Goal: Find specific page/section: Find specific page/section

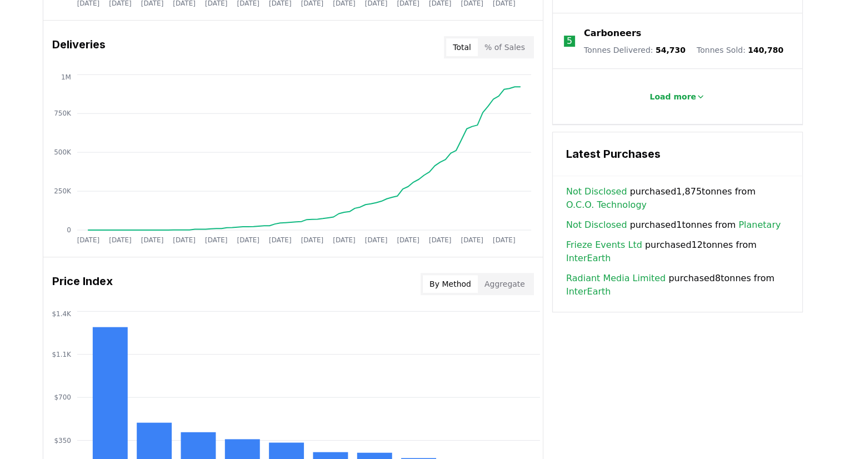
scroll to position [373, 0]
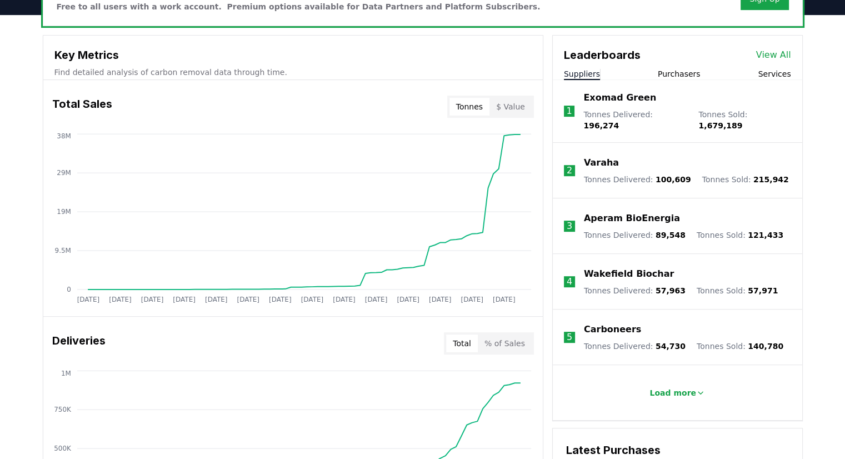
click at [680, 156] on div "Varaha" at bounding box center [686, 162] width 205 height 13
click at [587, 156] on p "Varaha" at bounding box center [601, 162] width 35 height 13
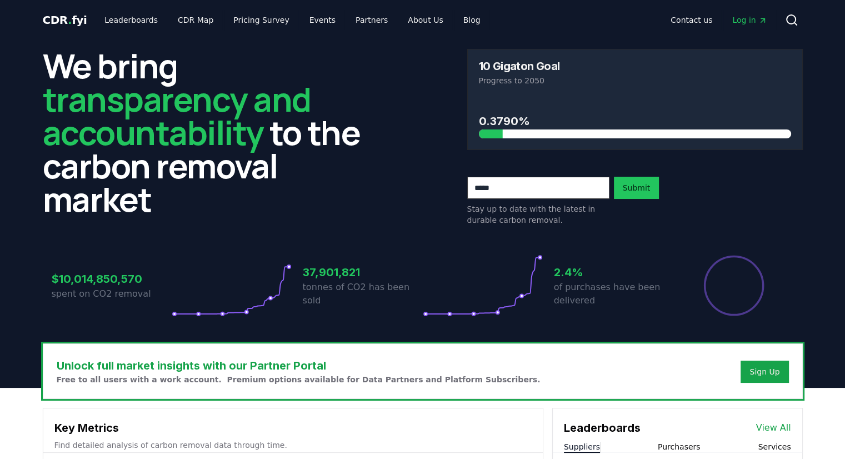
drag, startPoint x: 6, startPoint y: 59, endPoint x: 52, endPoint y: 26, distance: 56.9
click at [7, 59] on header "We bring transparency and accountability to the carbon removal market 10 Gigato…" at bounding box center [422, 214] width 845 height 348
click at [796, 22] on icon at bounding box center [791, 19] width 13 height 13
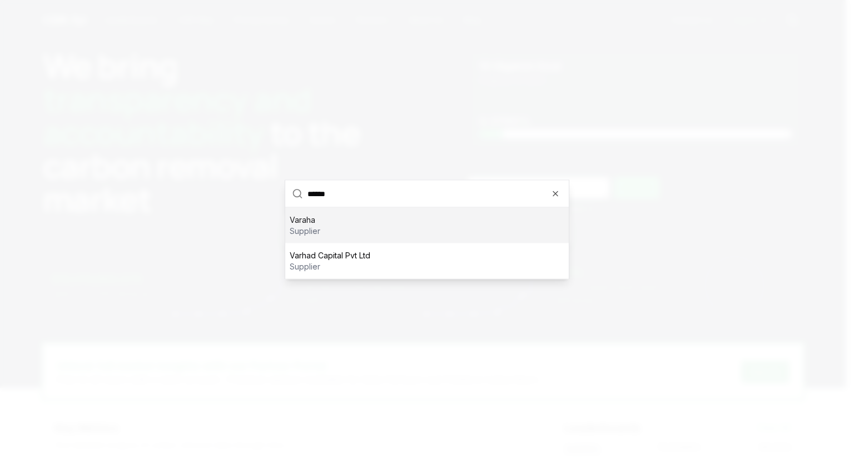
type input "******"
click at [351, 235] on div "Varaha supplier" at bounding box center [426, 226] width 283 height 36
